Goal: Task Accomplishment & Management: Use online tool/utility

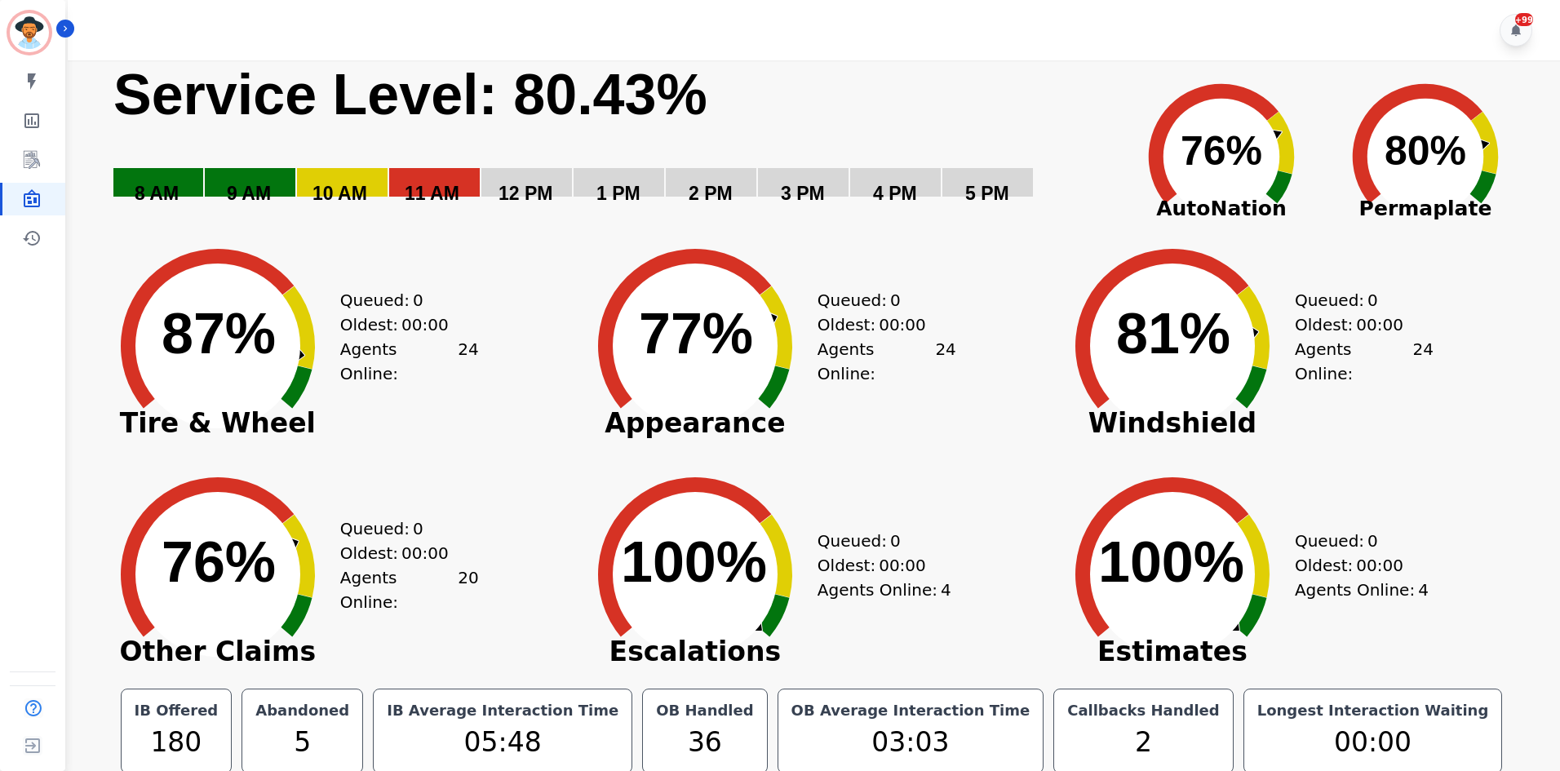
scroll to position [9, 0]
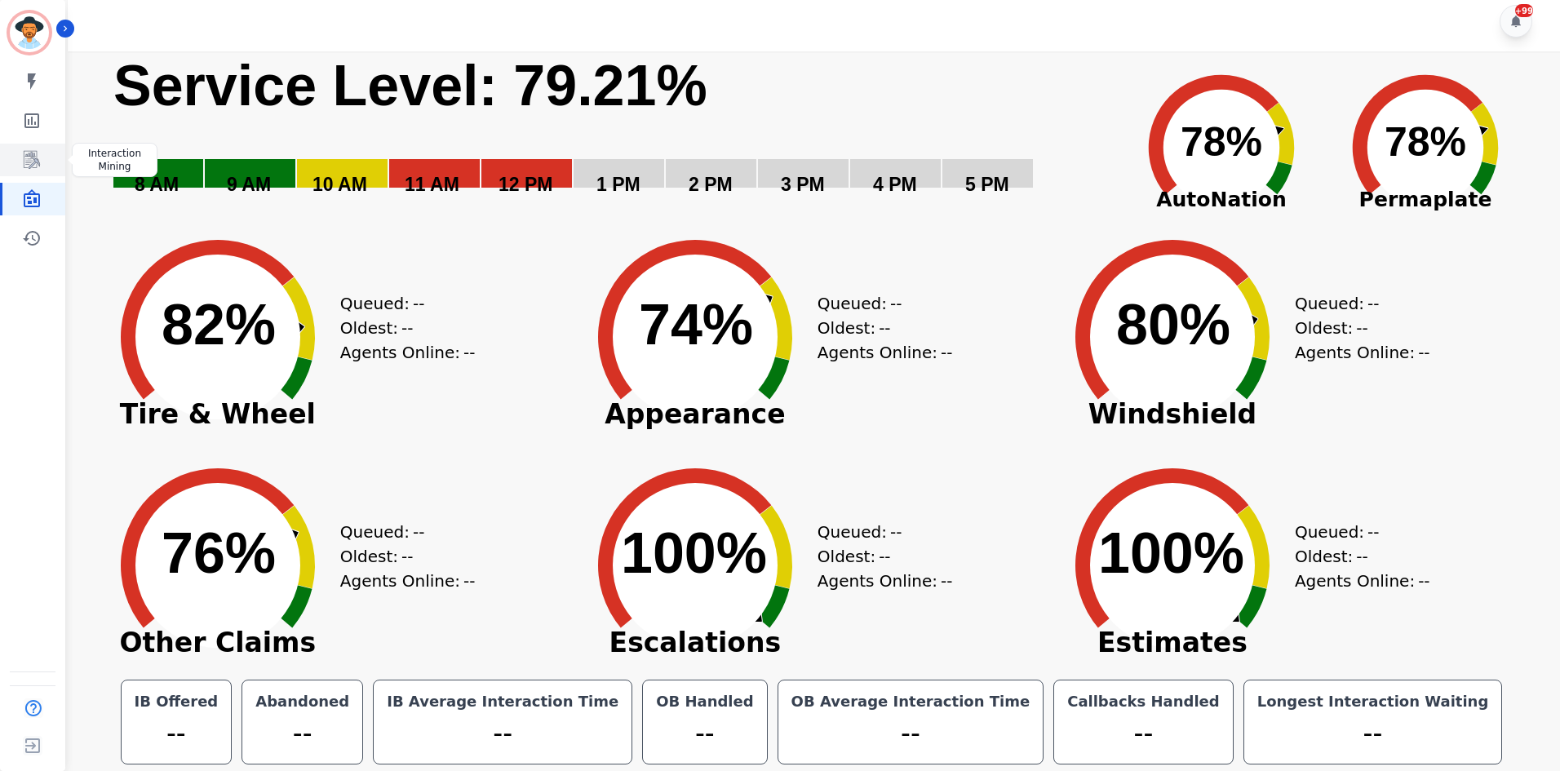
click at [30, 151] on icon "Sidebar" at bounding box center [32, 160] width 16 height 18
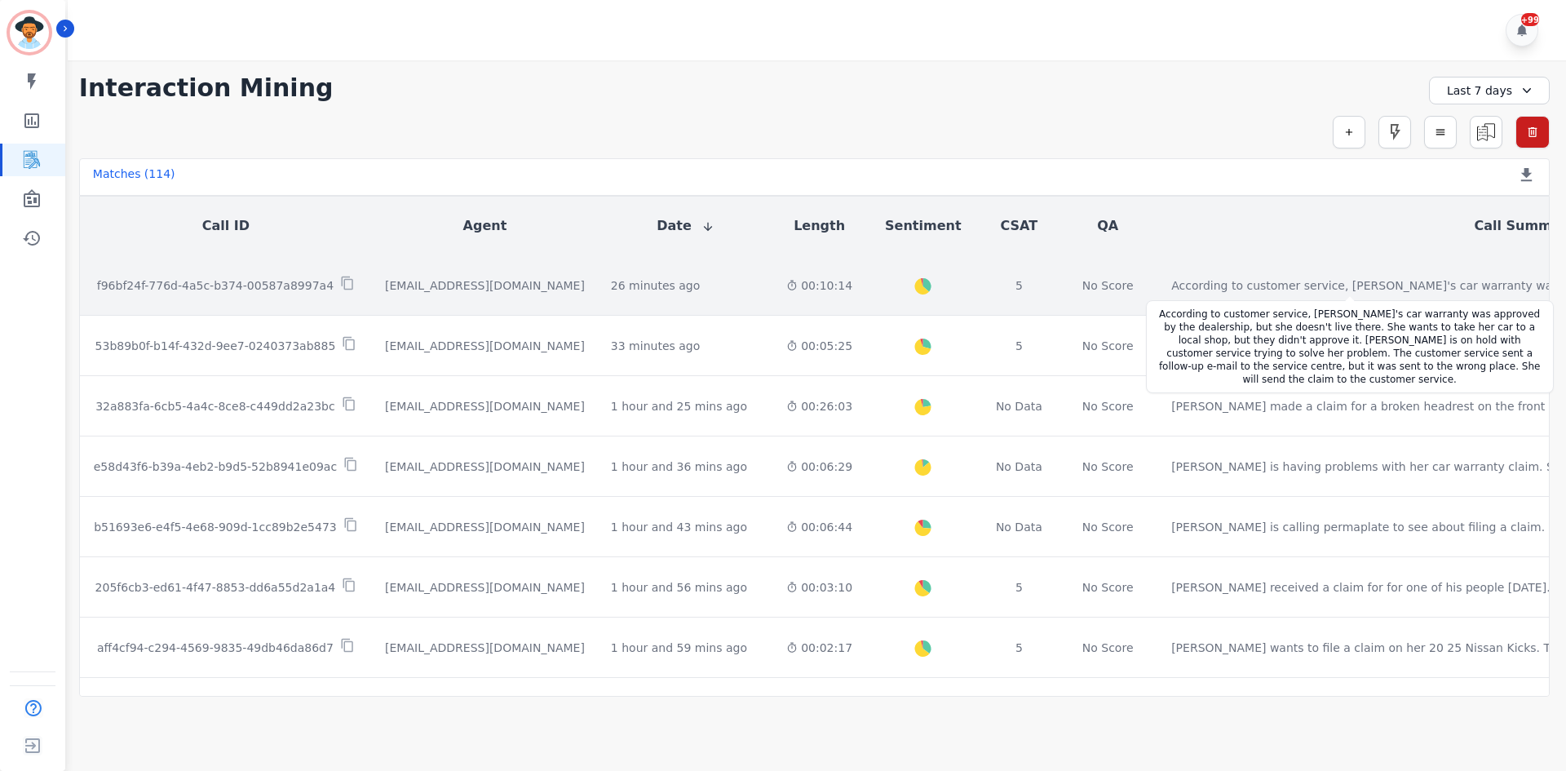
click at [1196, 283] on div "According to customer service, [PERSON_NAME]'s car warranty was approved by the…" at bounding box center [1503, 285] width 662 height 16
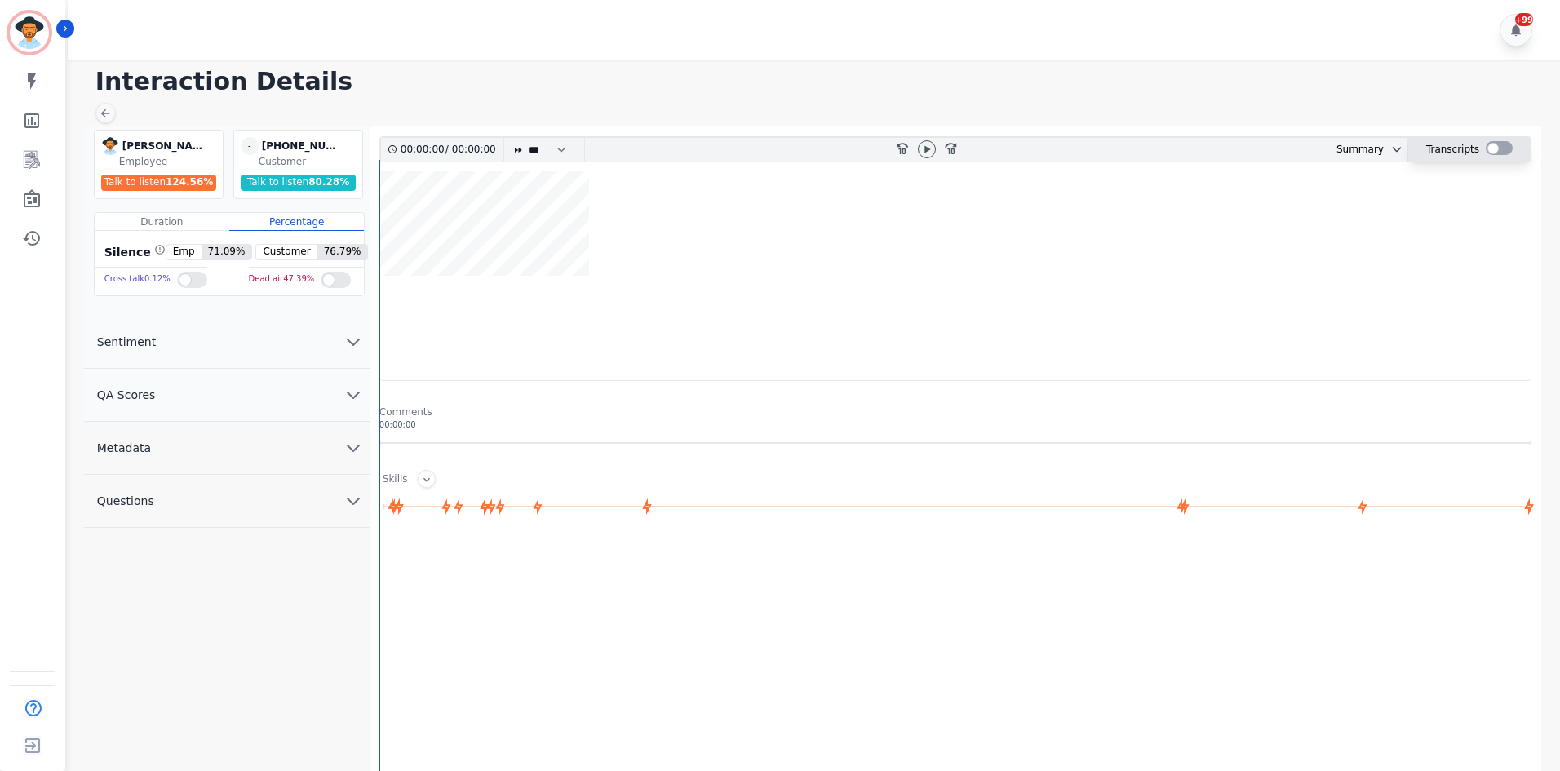
click at [1500, 148] on div at bounding box center [1499, 148] width 27 height 14
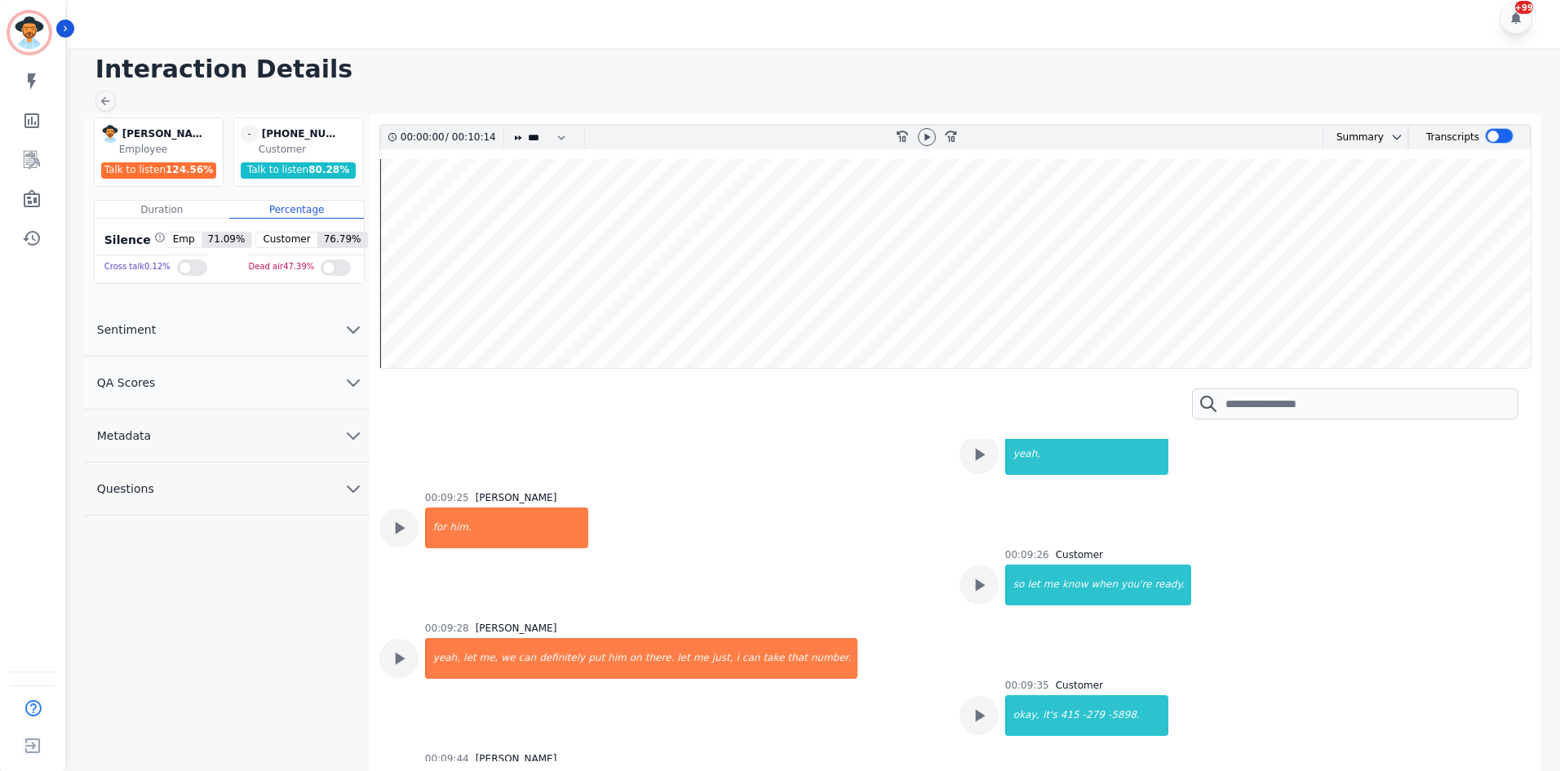
scroll to position [7507, 0]
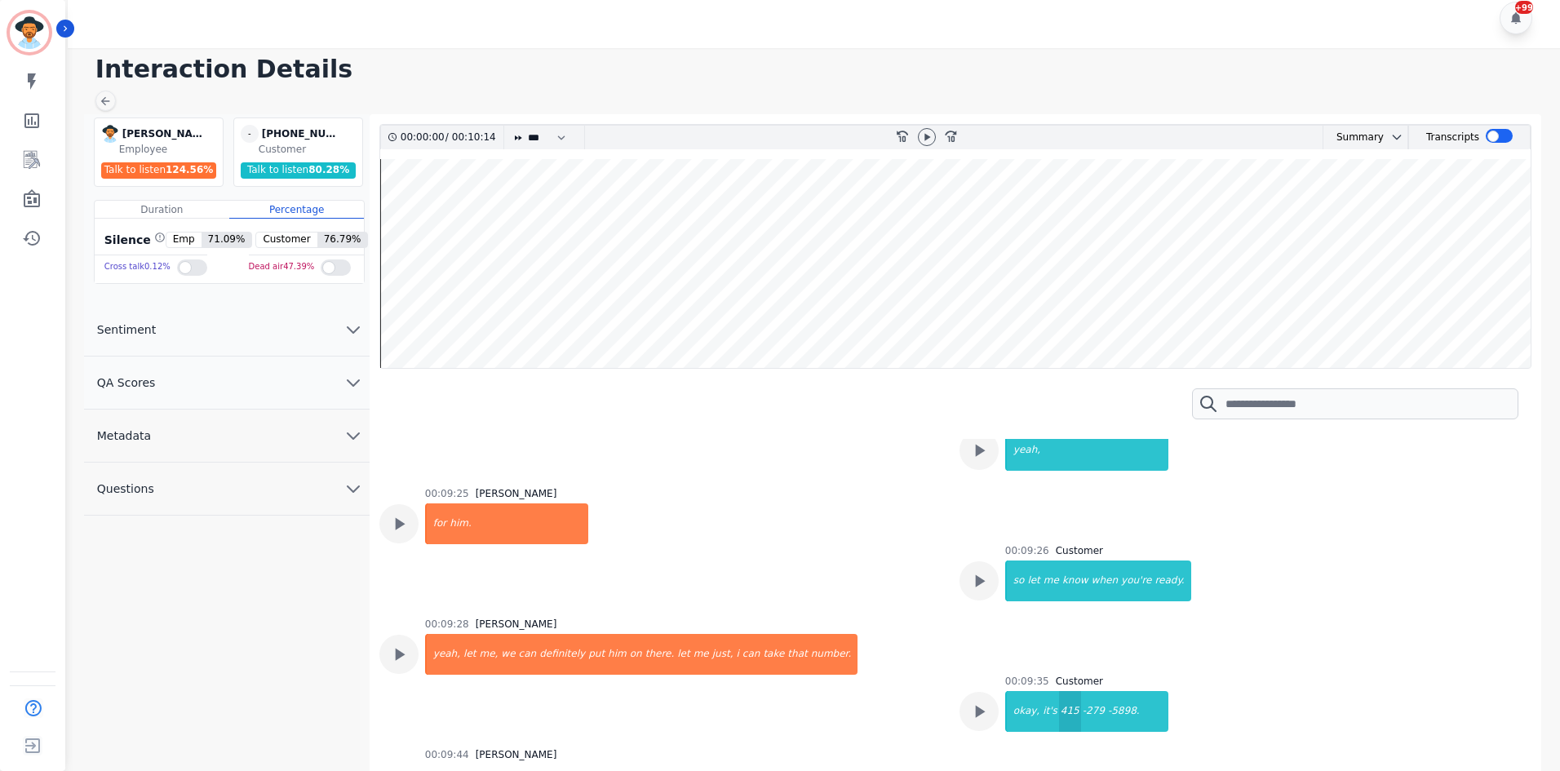
drag, startPoint x: 1117, startPoint y: 556, endPoint x: 1058, endPoint y: 552, distance: 58.8
click at [1058, 691] on div "okay, it's 415 -279 -5898." at bounding box center [1086, 711] width 163 height 41
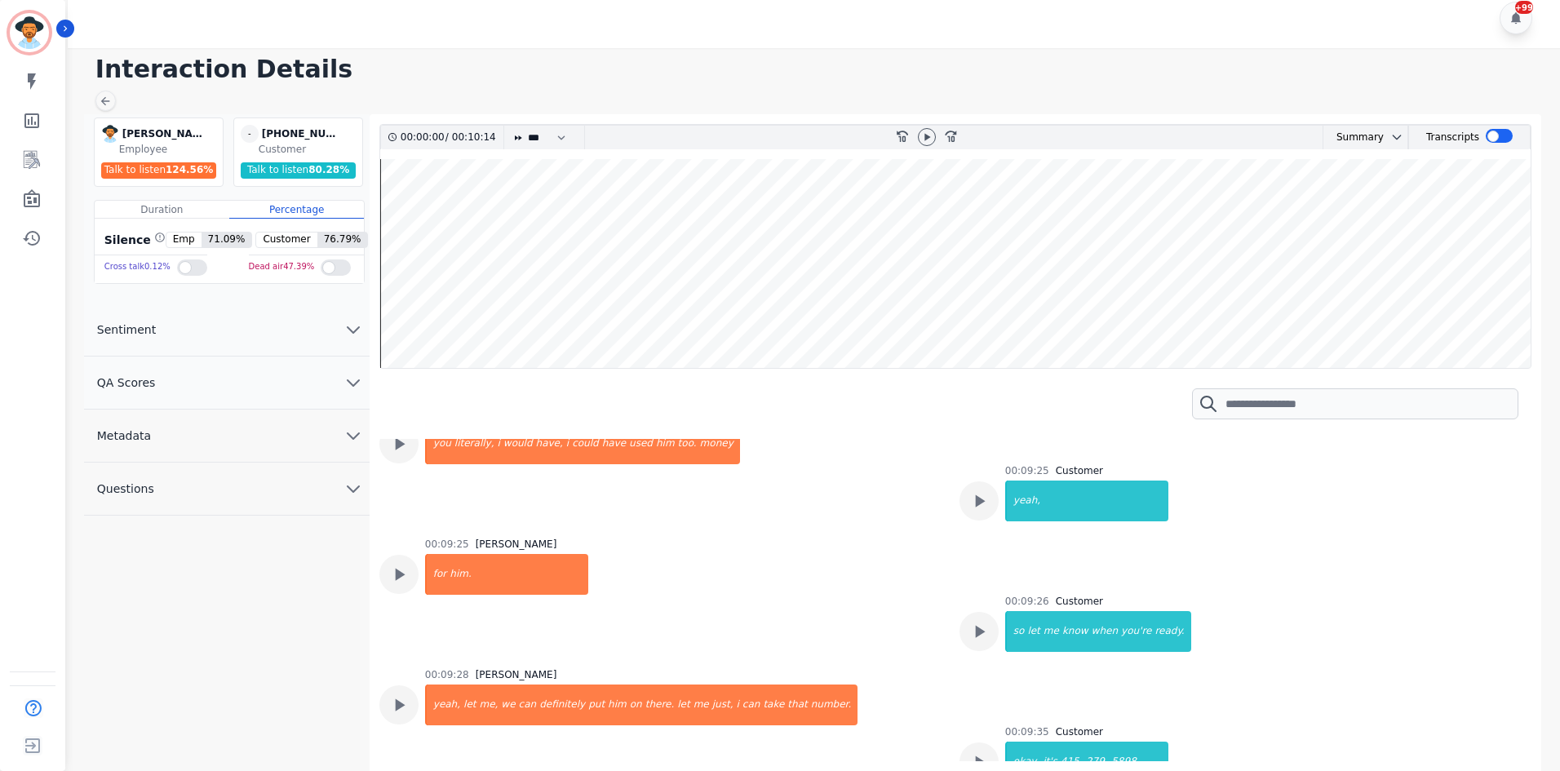
scroll to position [7589, 0]
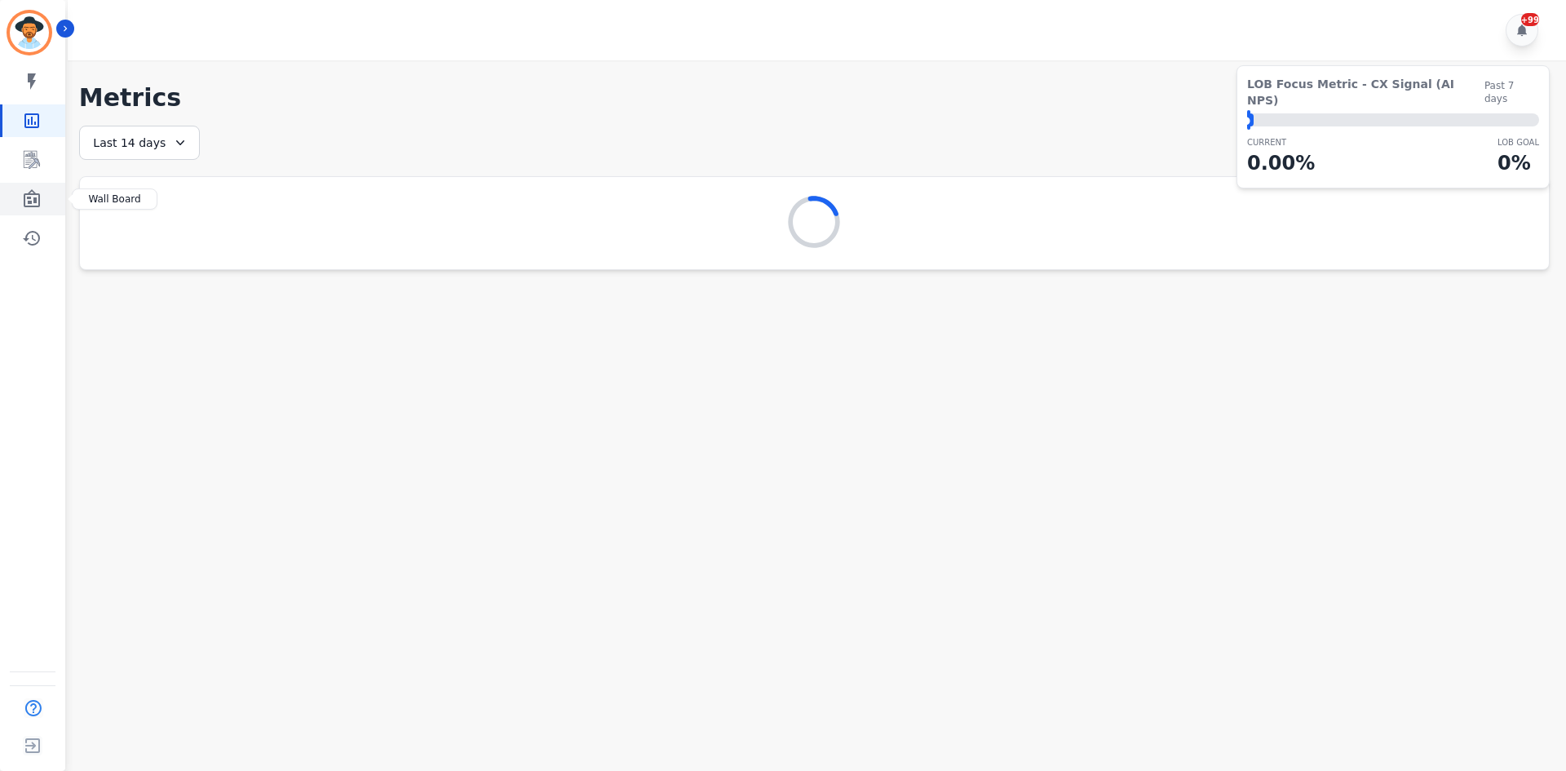
click at [48, 194] on link "Sidebar" at bounding box center [33, 199] width 63 height 33
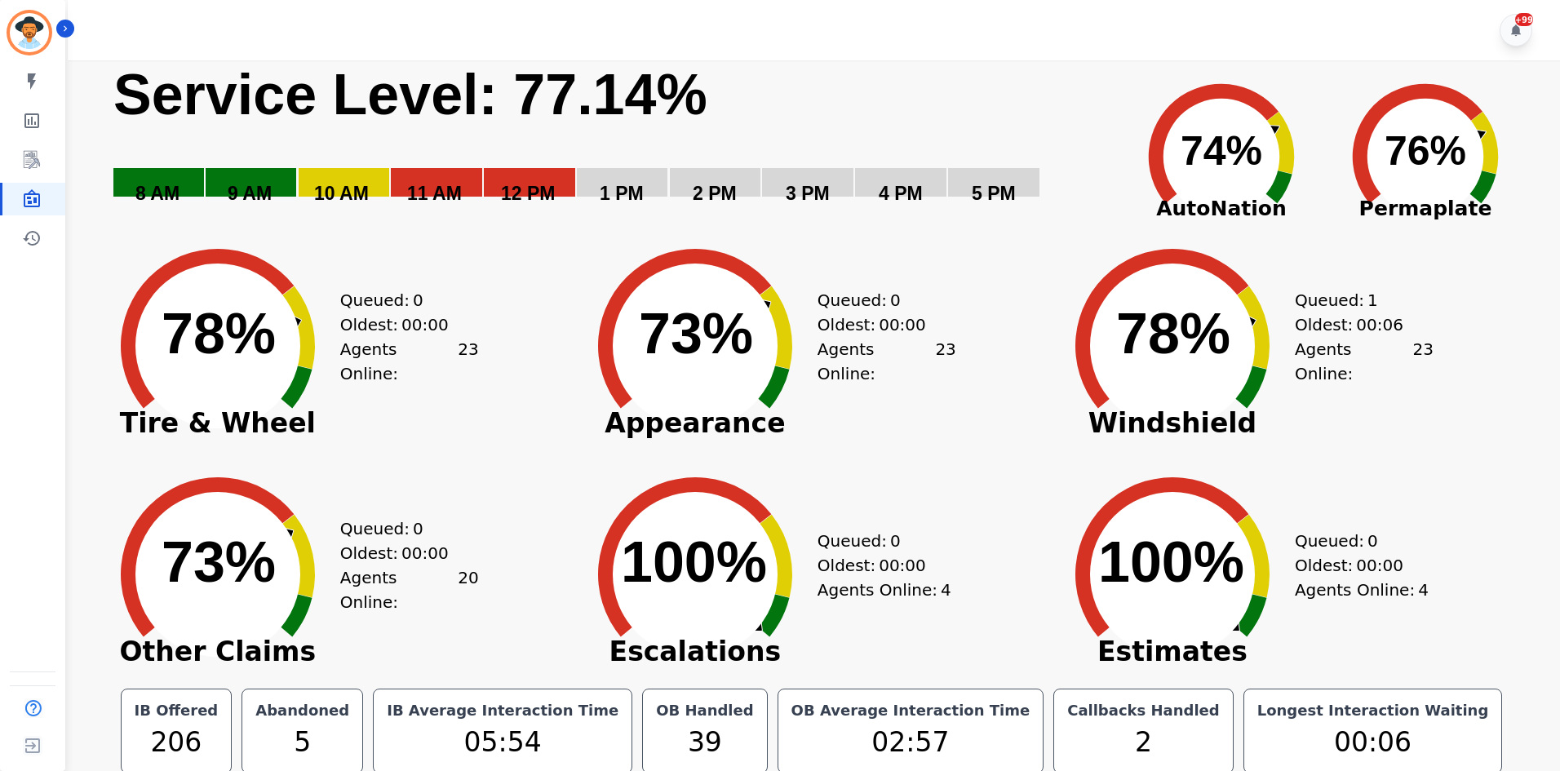
scroll to position [9, 0]
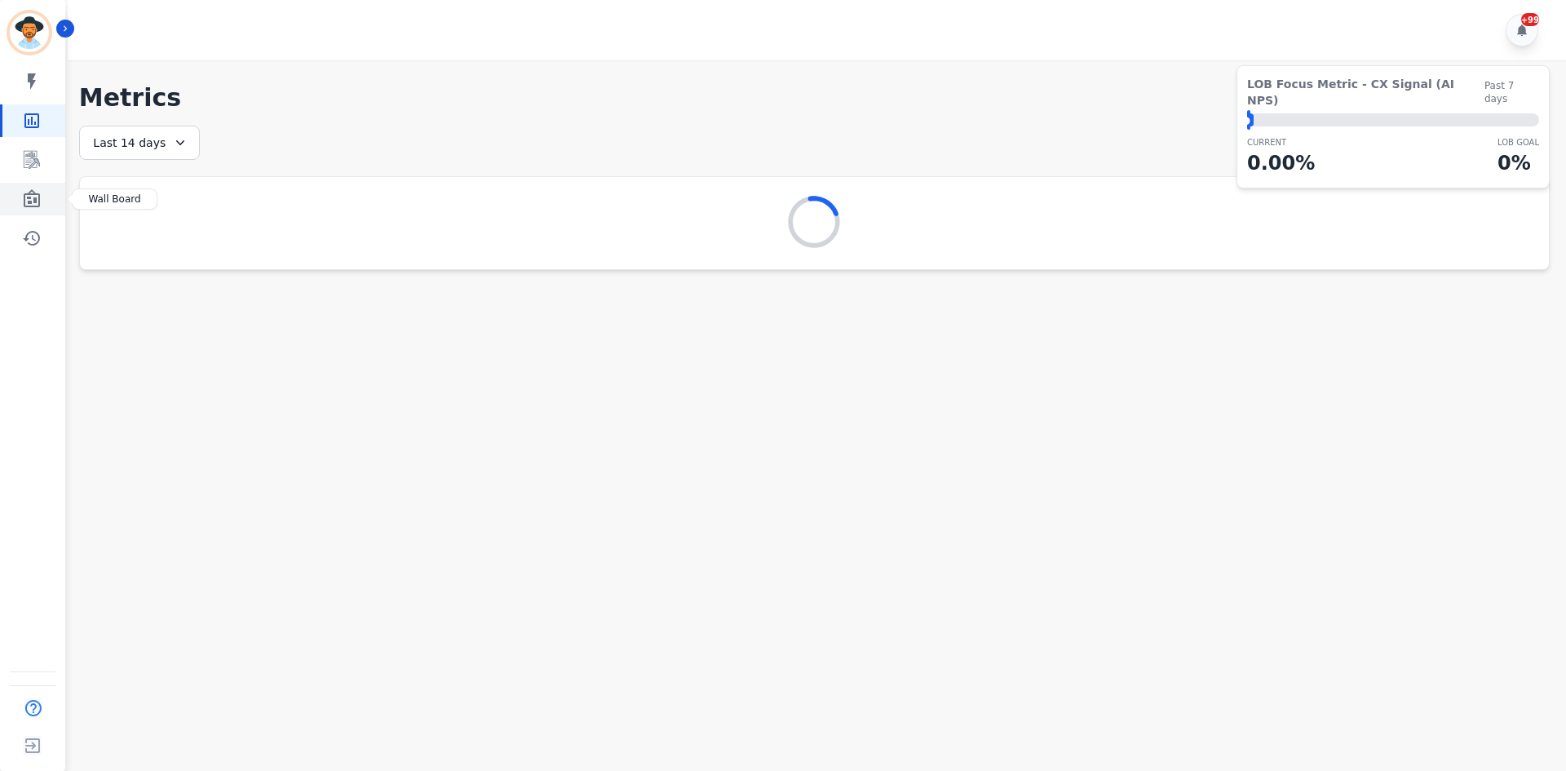
click at [58, 187] on link "Sidebar" at bounding box center [33, 199] width 63 height 33
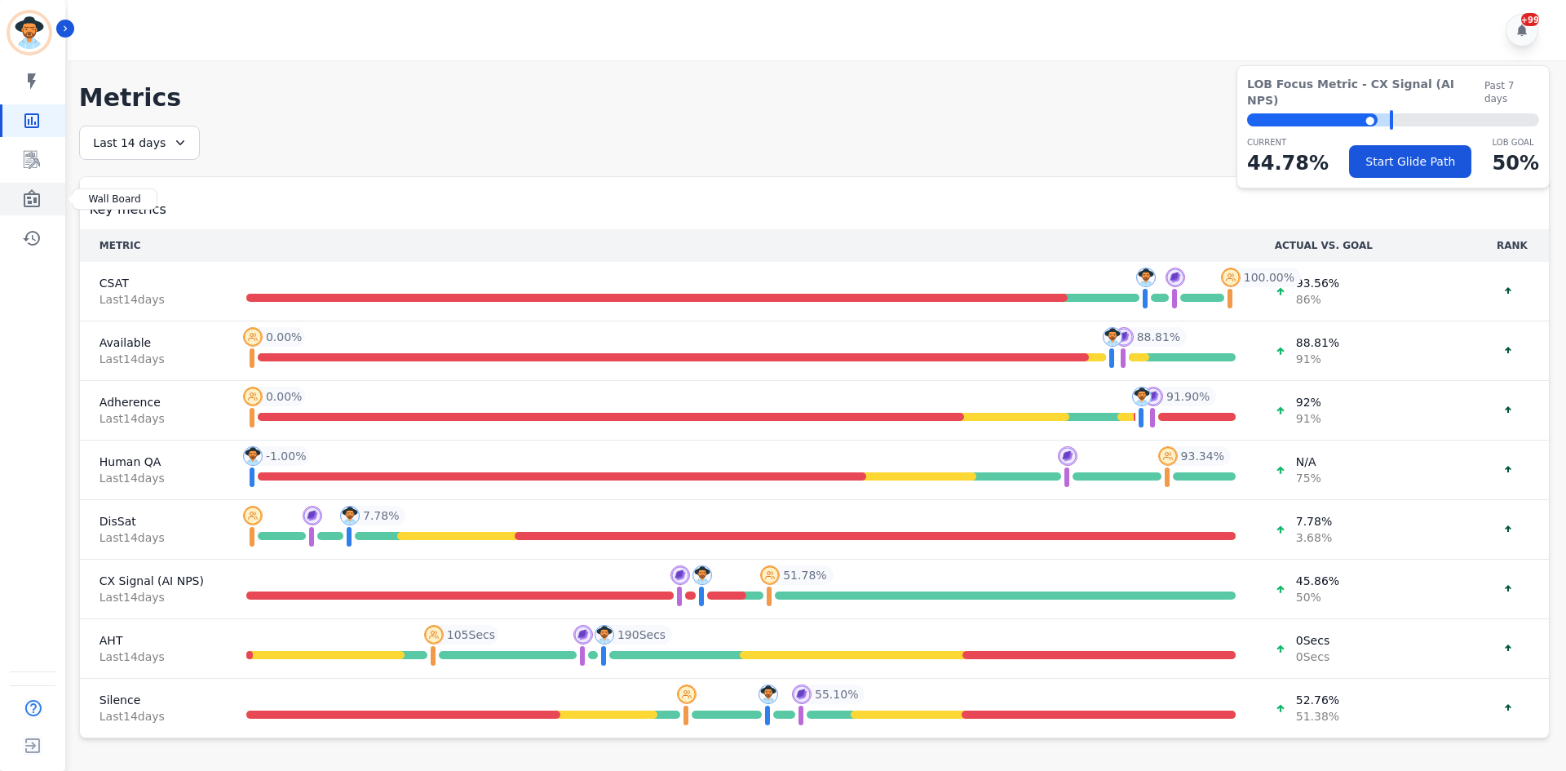
click at [24, 197] on icon "Sidebar" at bounding box center [32, 198] width 16 height 18
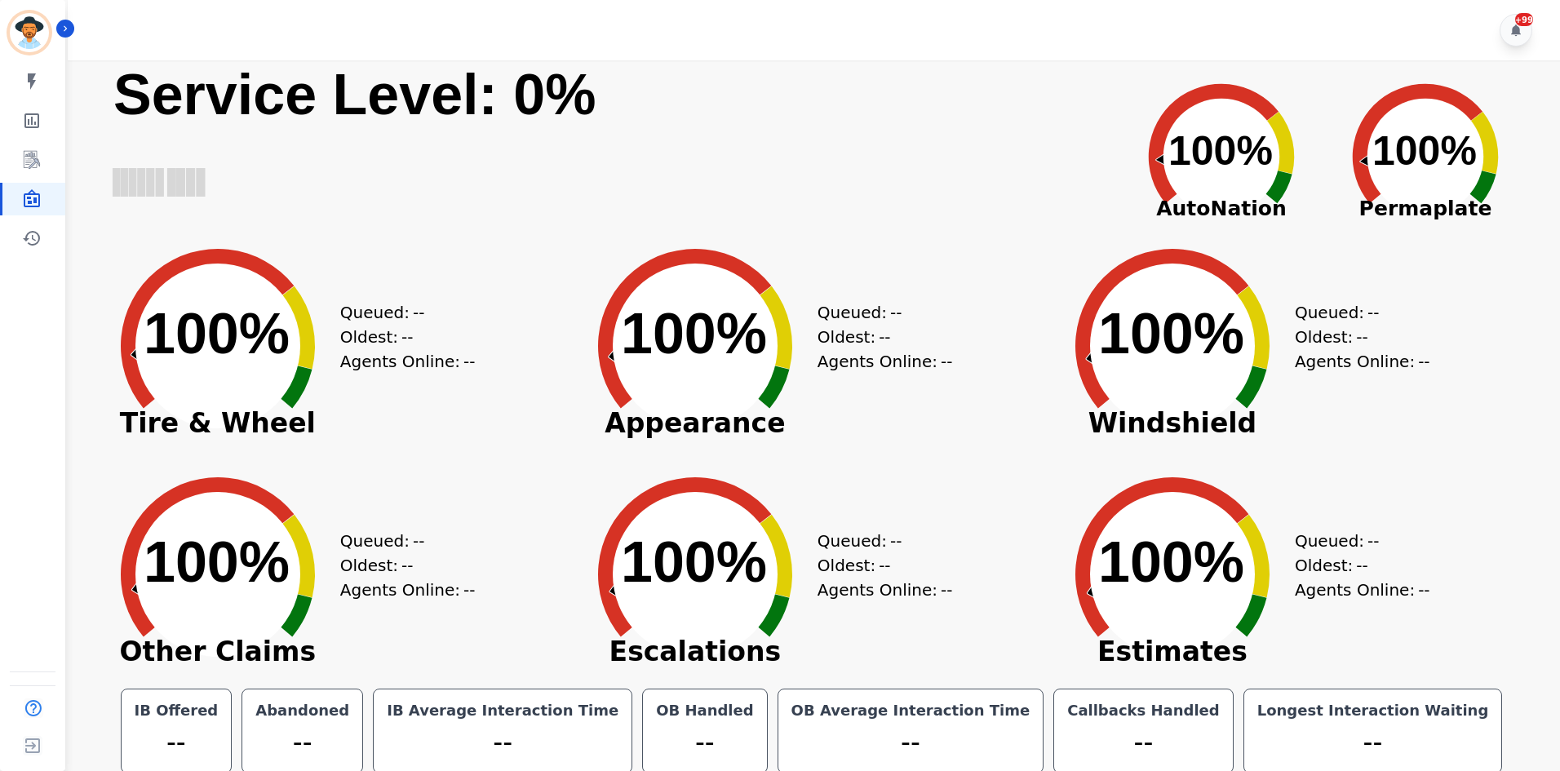
scroll to position [9, 0]
